Goal: Navigation & Orientation: Find specific page/section

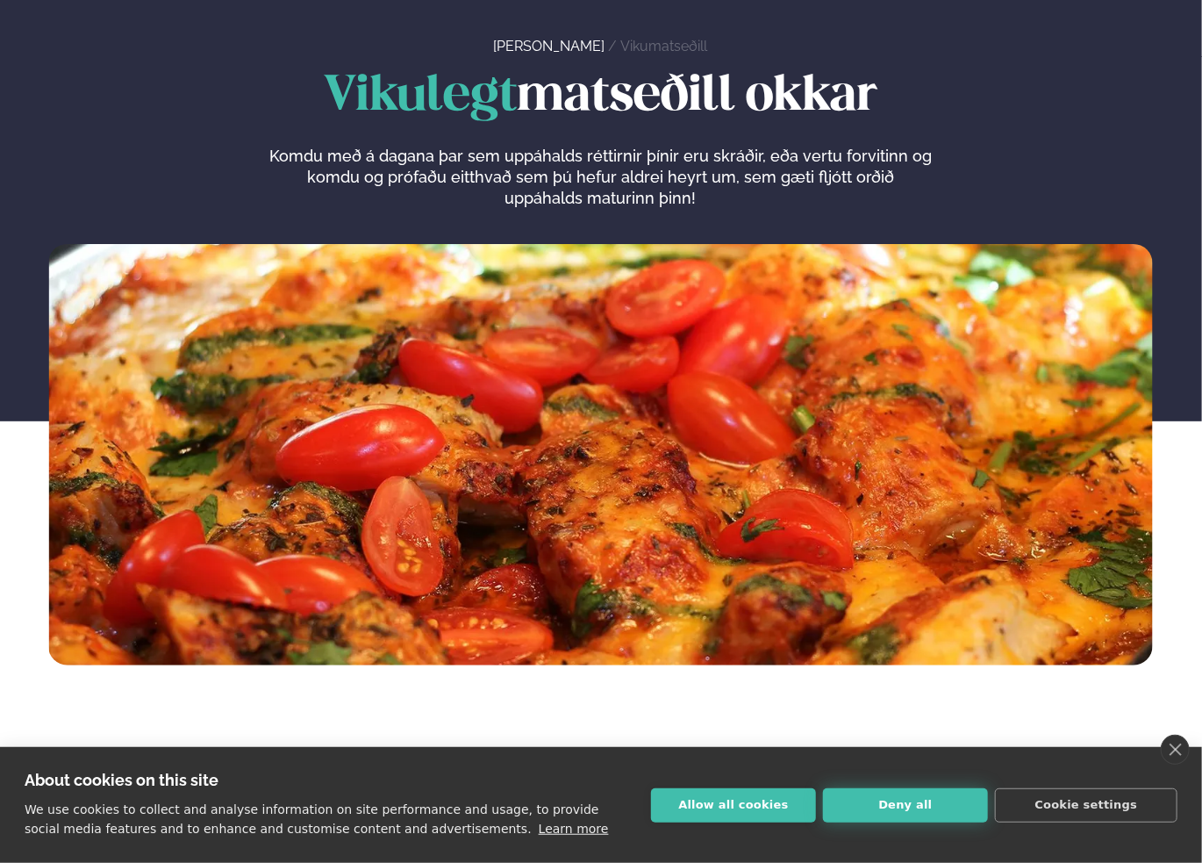
scroll to position [88, 0]
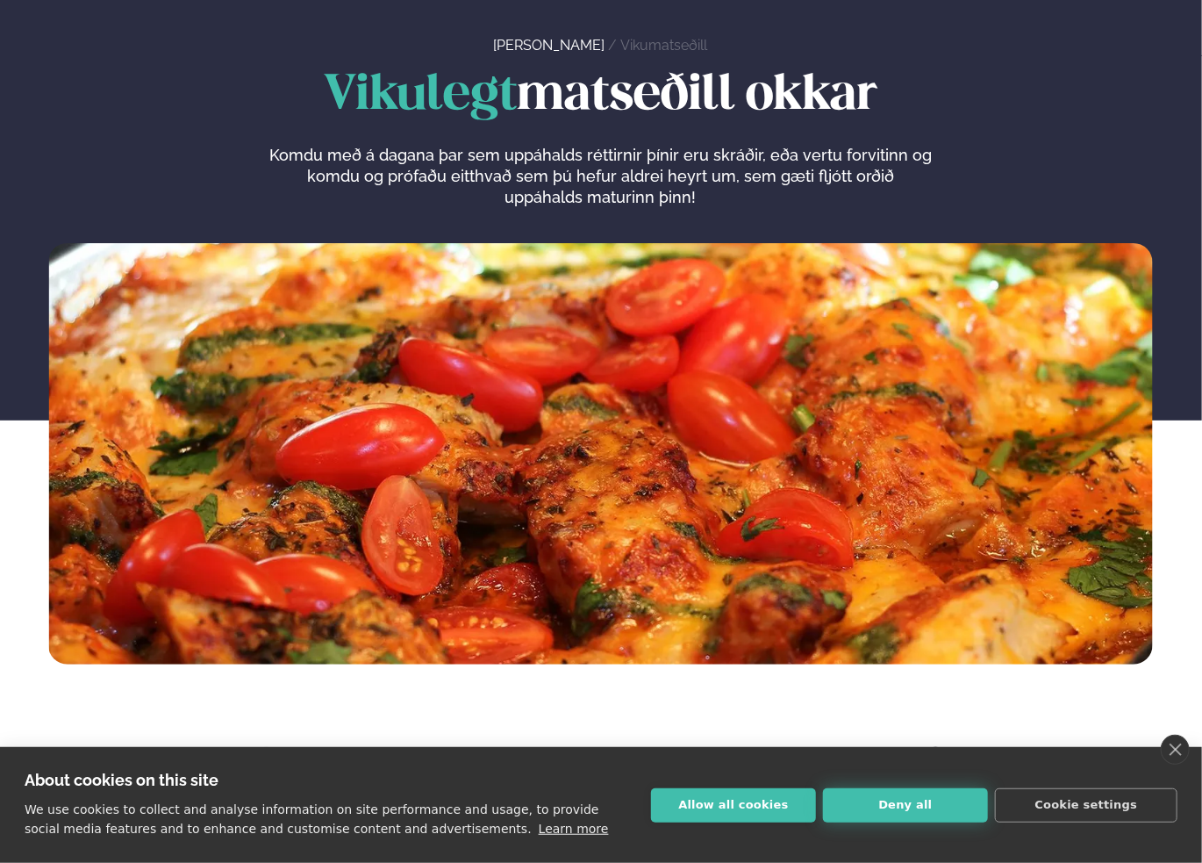
click at [872, 802] on button "Deny all" at bounding box center [905, 805] width 165 height 34
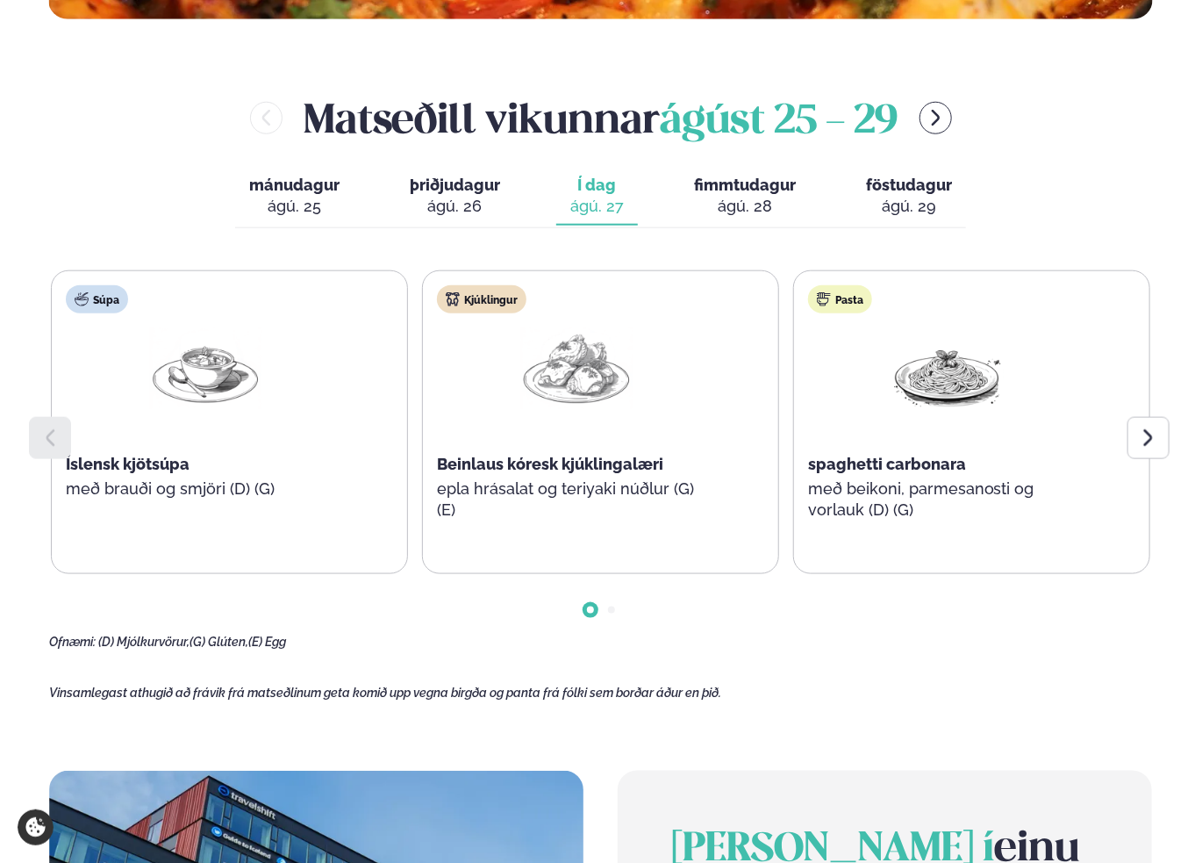
scroll to position [790, 0]
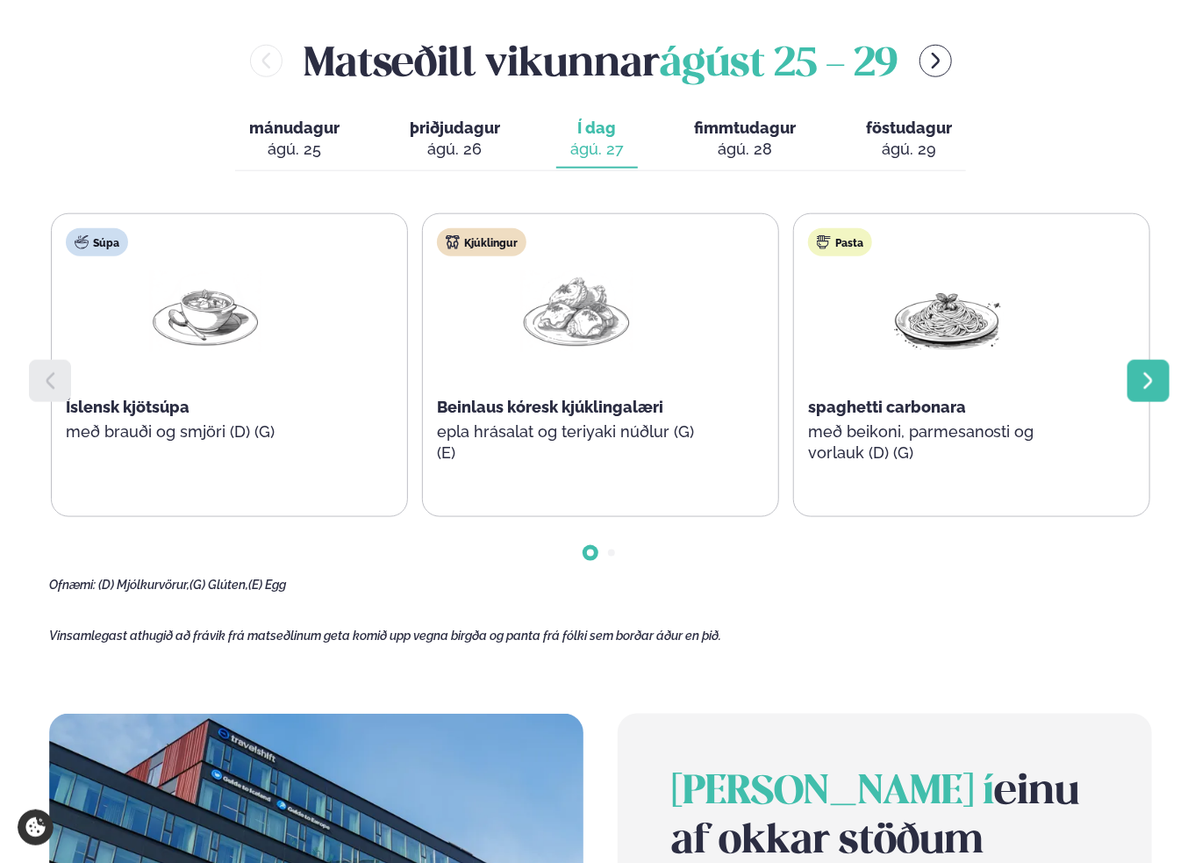
click at [1154, 381] on icon at bounding box center [1148, 380] width 21 height 21
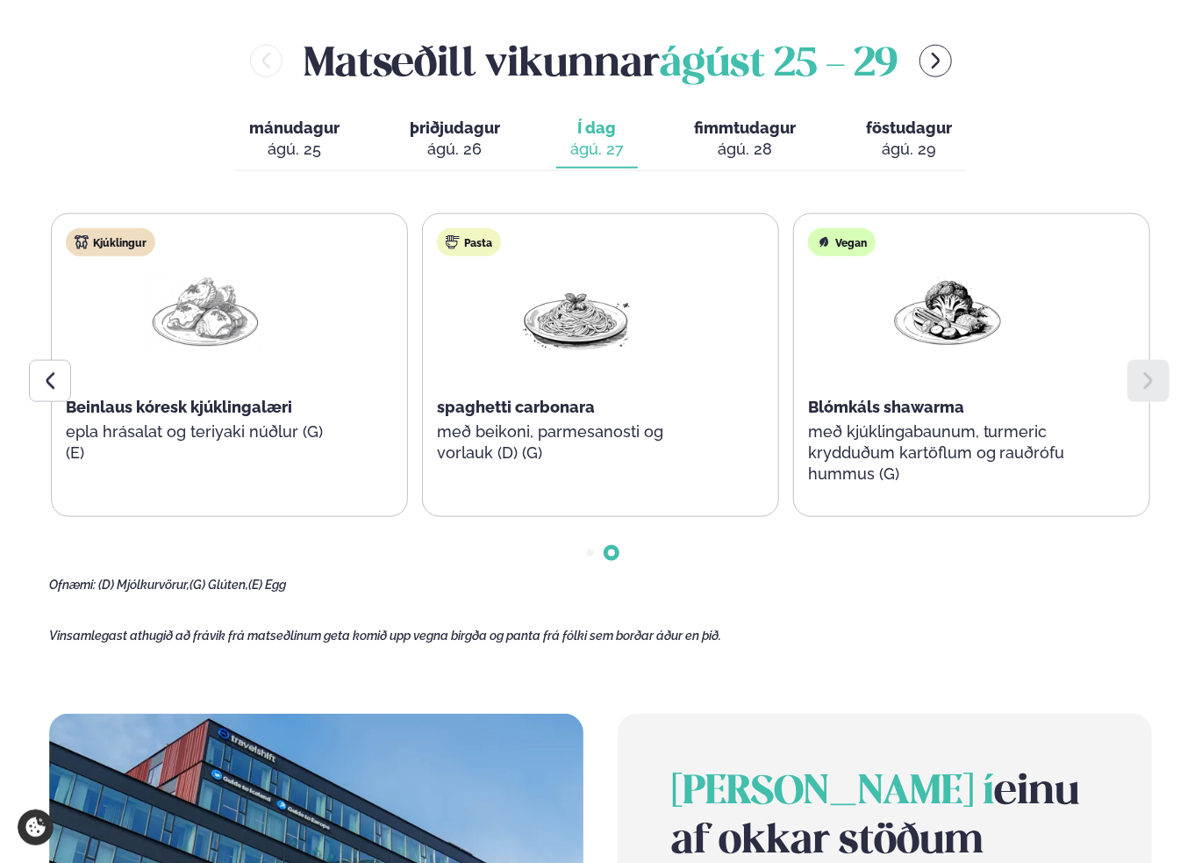
click at [765, 141] on div "ágú. 28" at bounding box center [745, 149] width 102 height 21
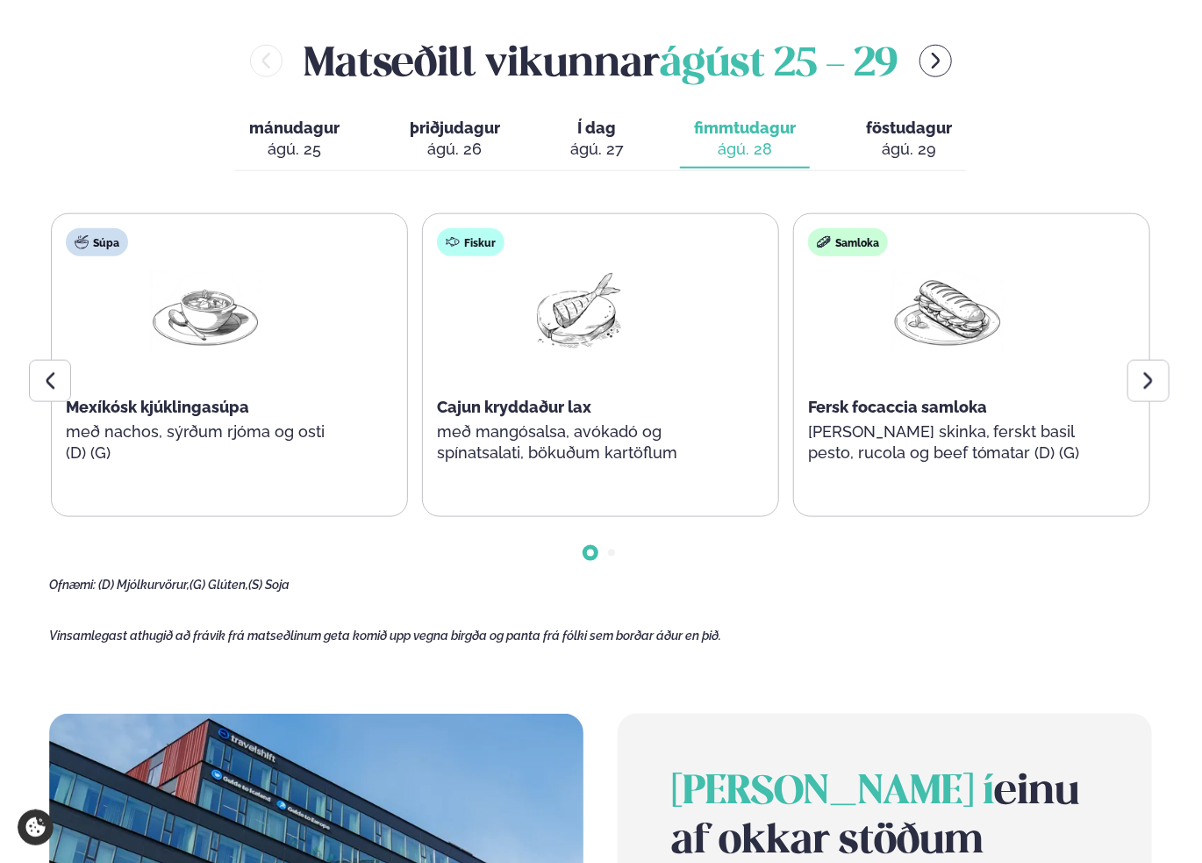
click at [898, 115] on button "föstudagur fös. [DATE]" at bounding box center [909, 140] width 114 height 58
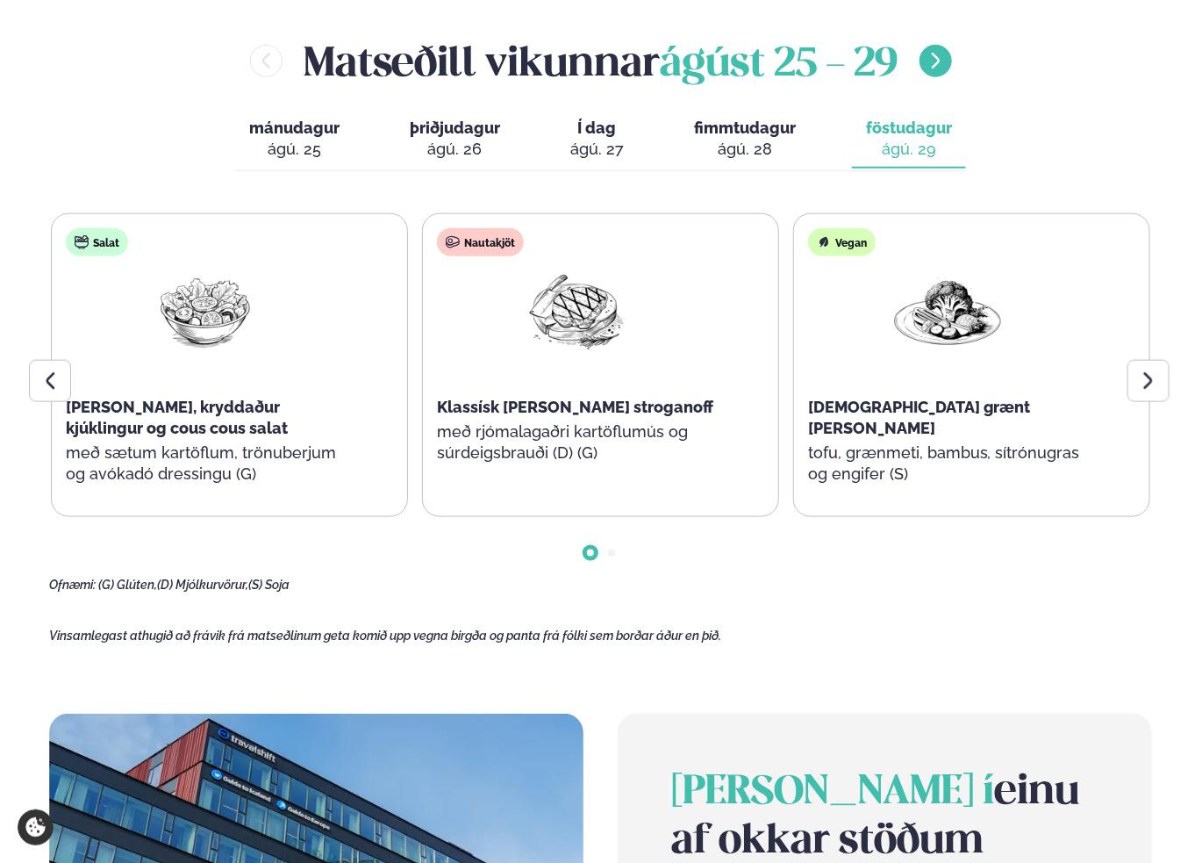
click at [934, 71] on button "menu-btn-right" at bounding box center [936, 61] width 32 height 32
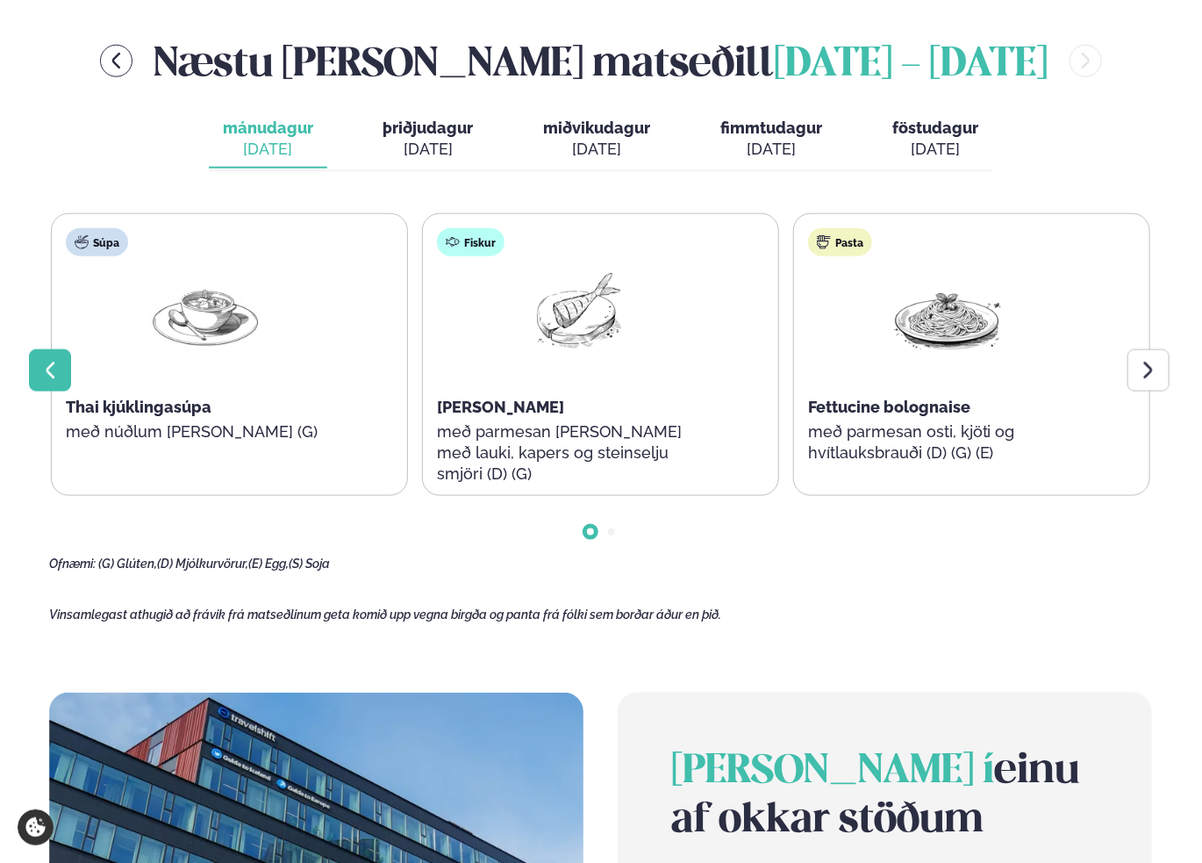
click at [45, 360] on icon at bounding box center [49, 370] width 21 height 21
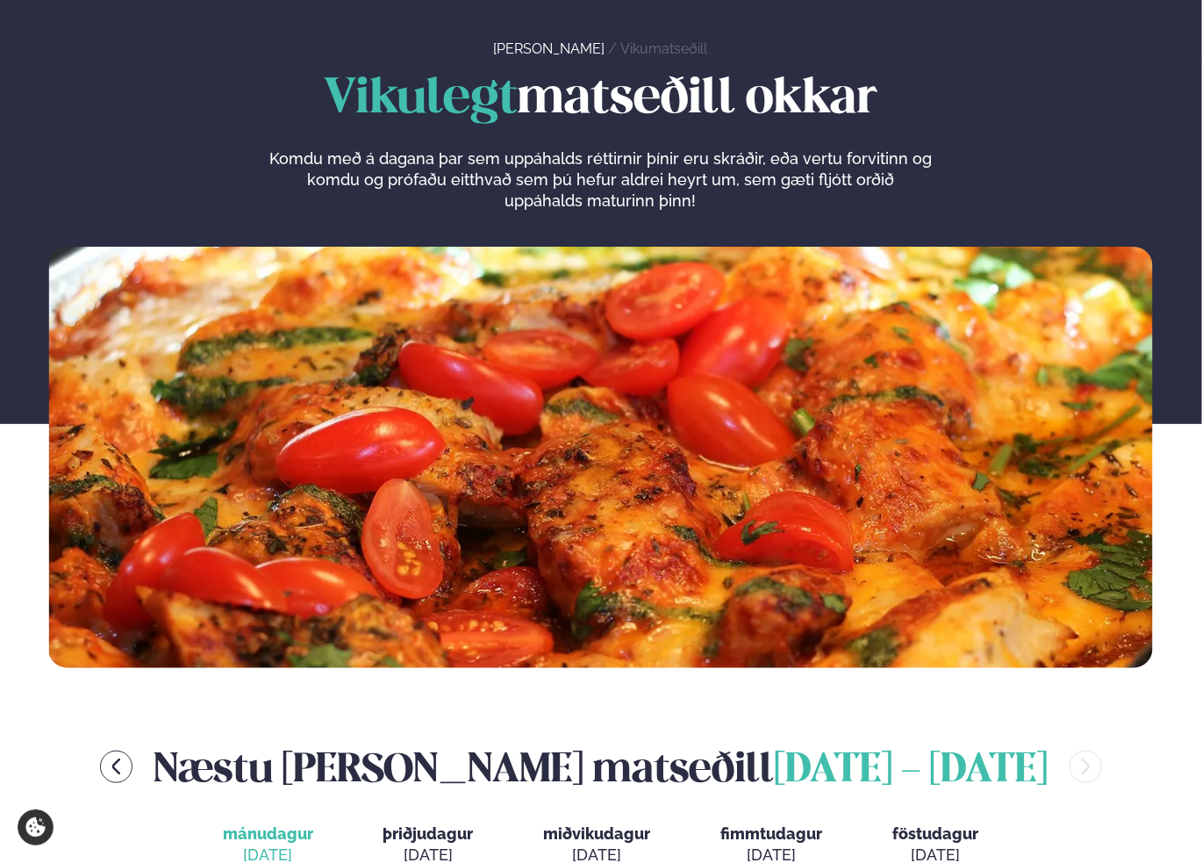
scroll to position [0, 0]
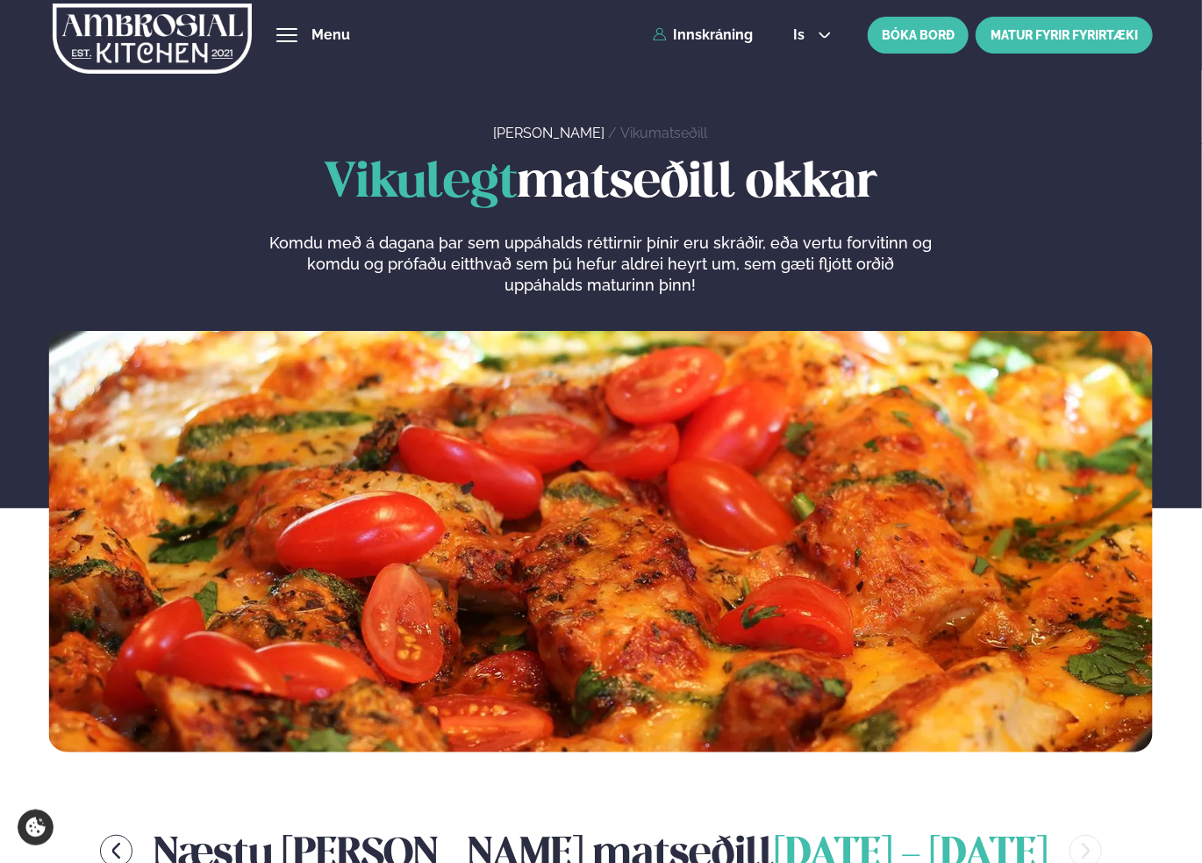
click at [1056, 22] on link "MATUR FYRIR FYRIRTÆKI" at bounding box center [1064, 35] width 177 height 37
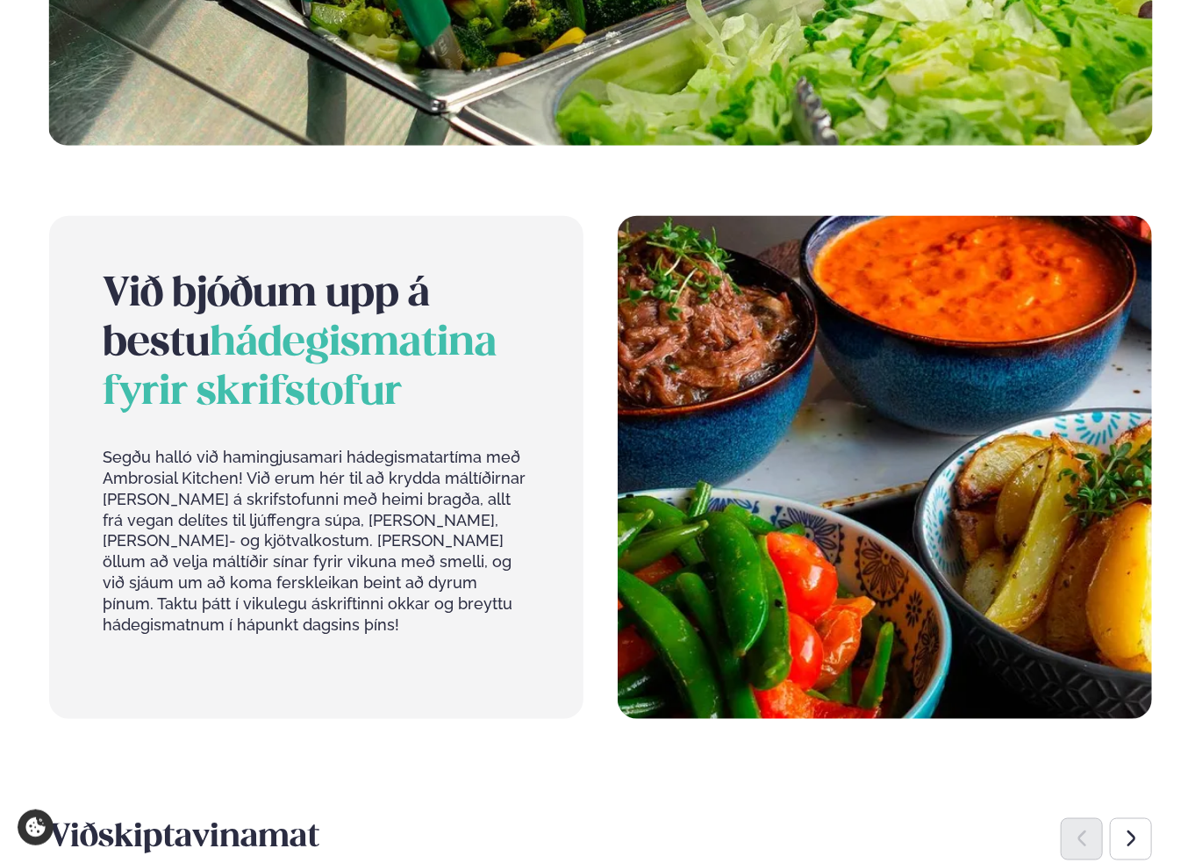
scroll to position [614, 0]
